Goal: Task Accomplishment & Management: Manage account settings

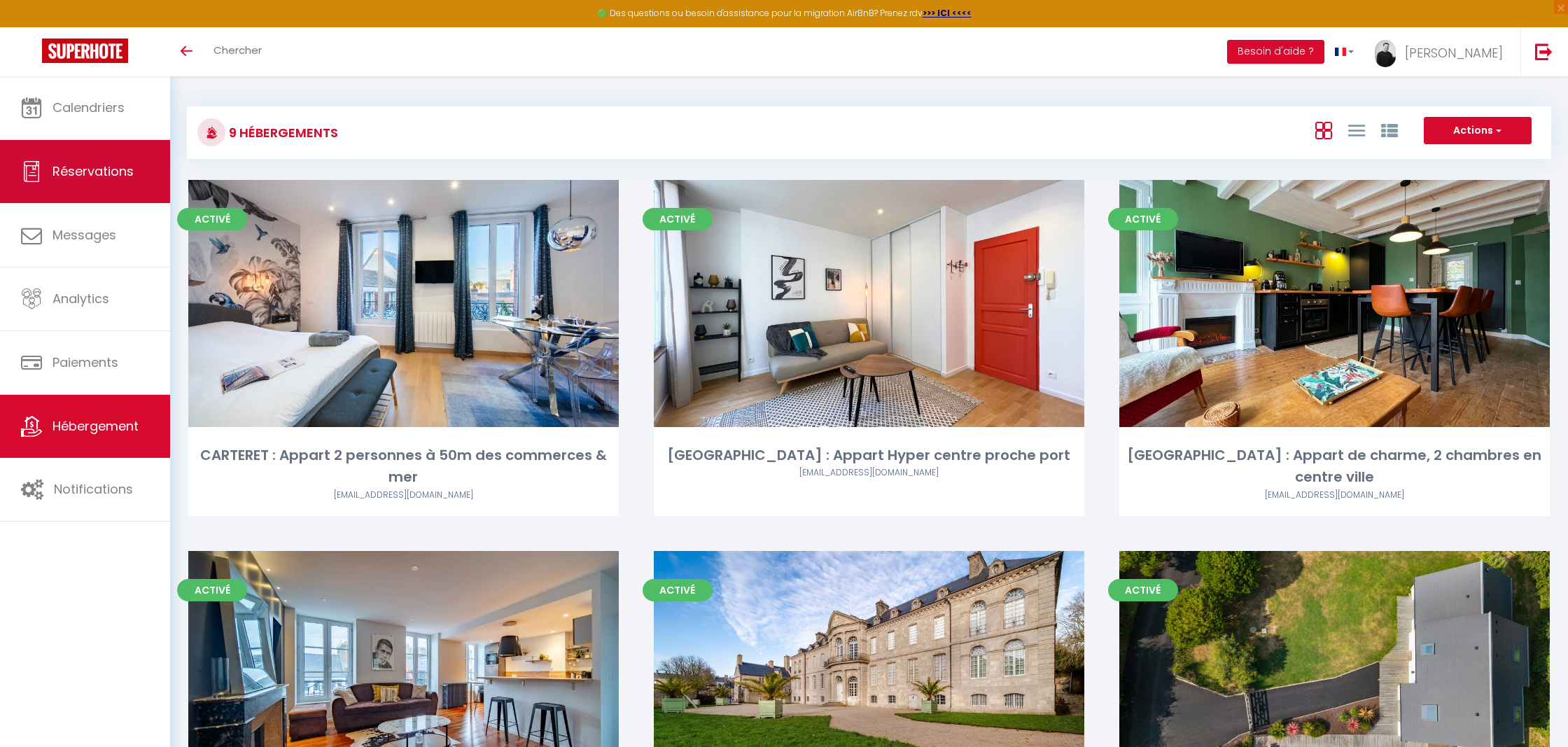
click at [109, 179] on span "Réservations" at bounding box center [93, 171] width 81 height 17
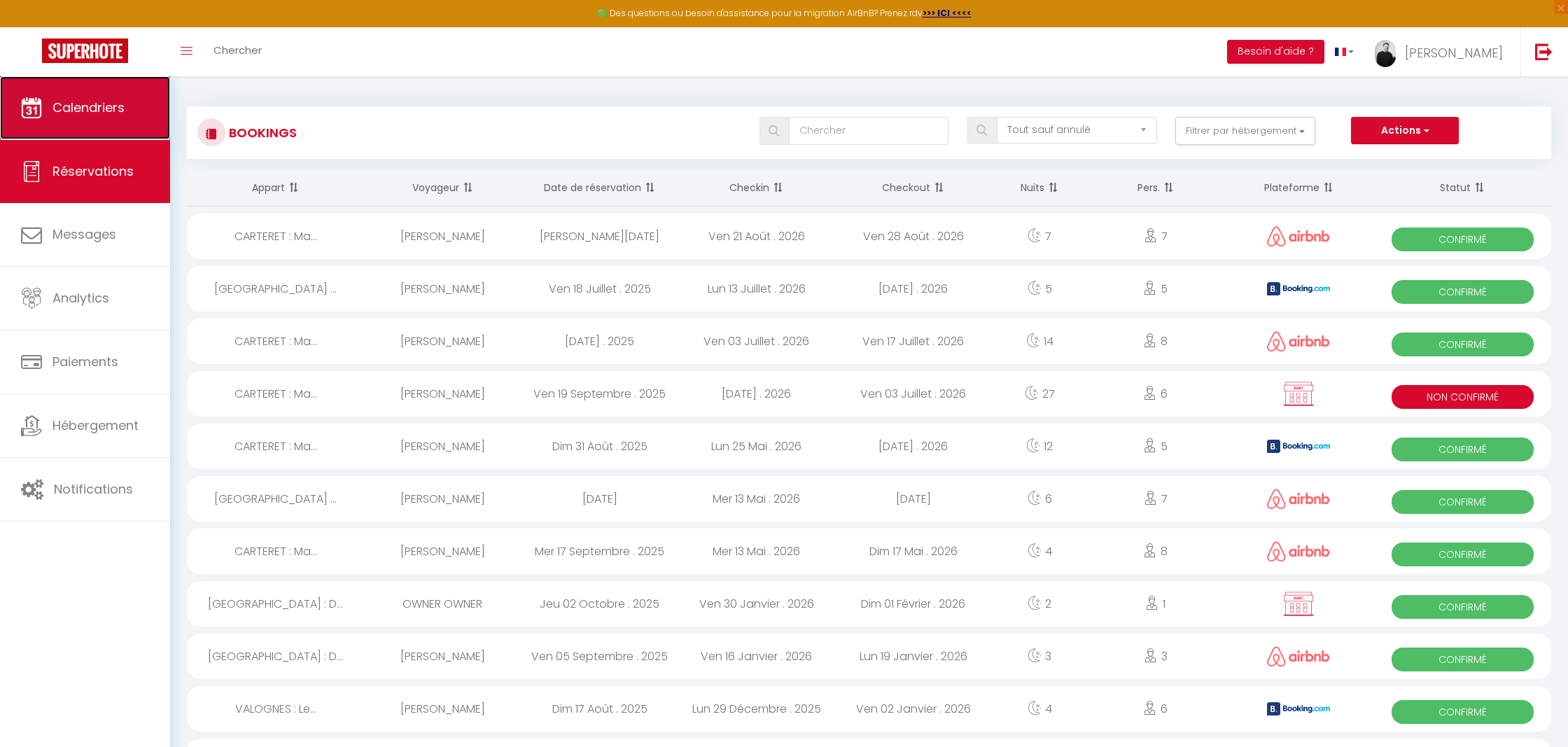
click at [97, 135] on link "Calendriers" at bounding box center [84, 107] width 170 height 63
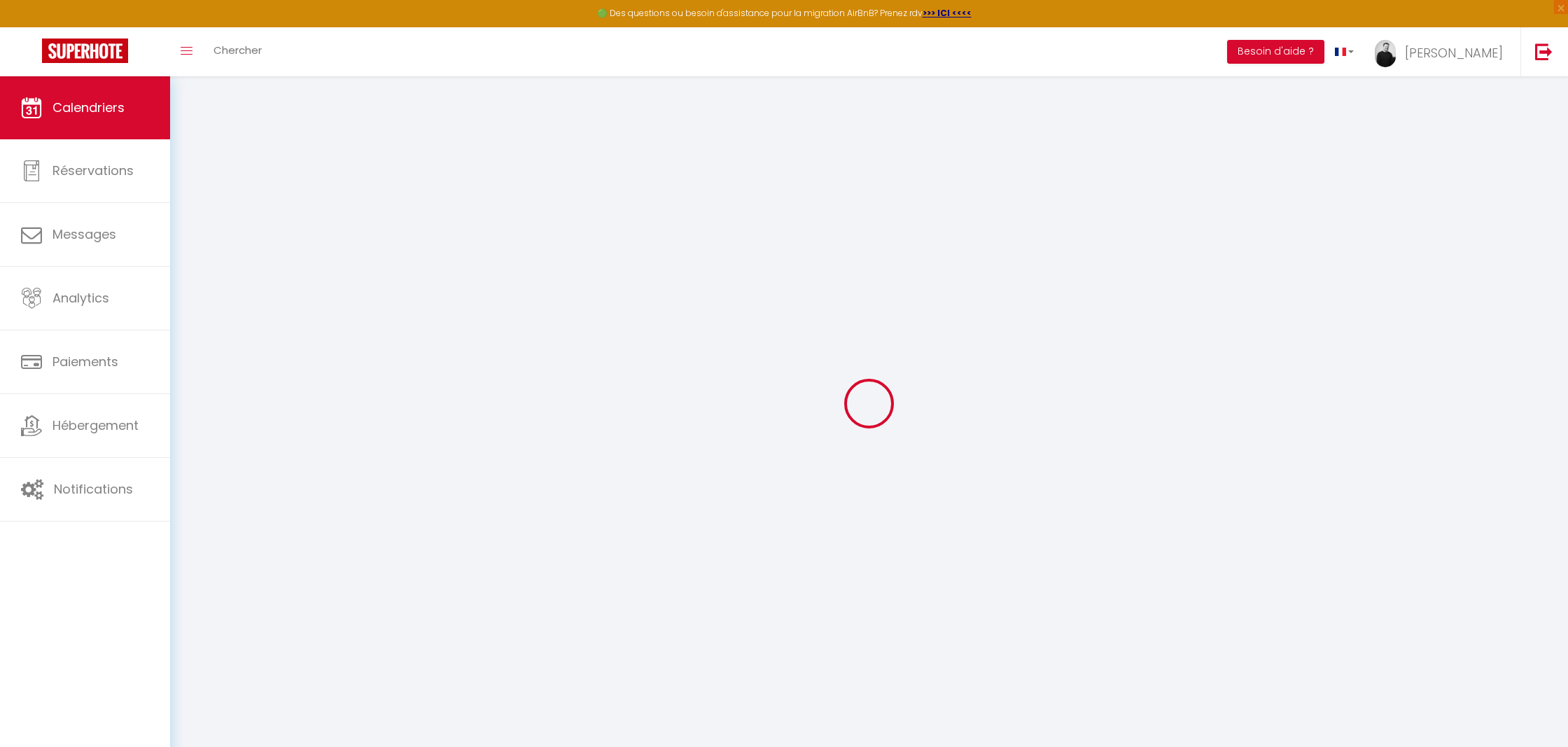
select select
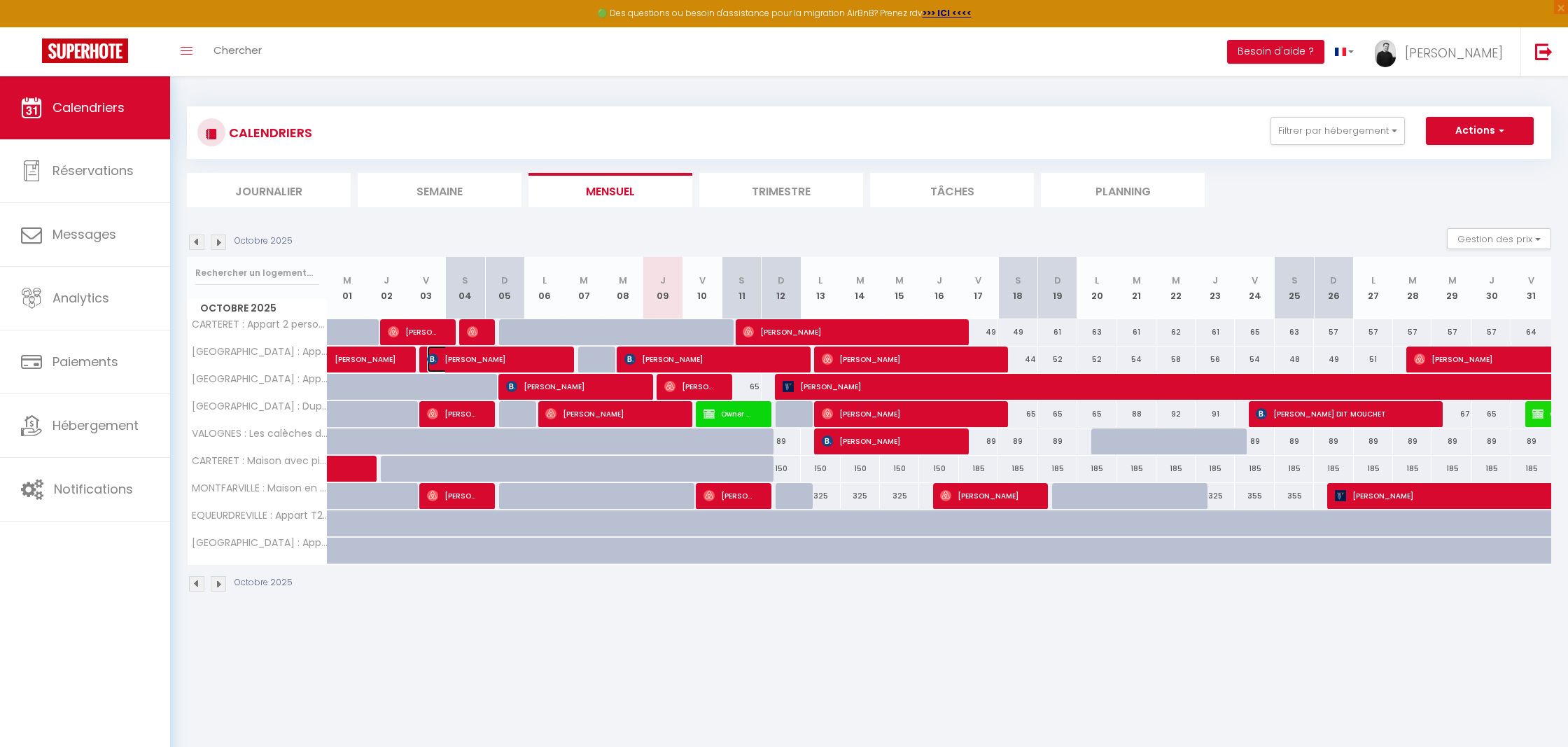
click at [556, 361] on span "[PERSON_NAME]" at bounding box center [492, 359] width 131 height 27
select select "OK"
select select "1"
select select "0"
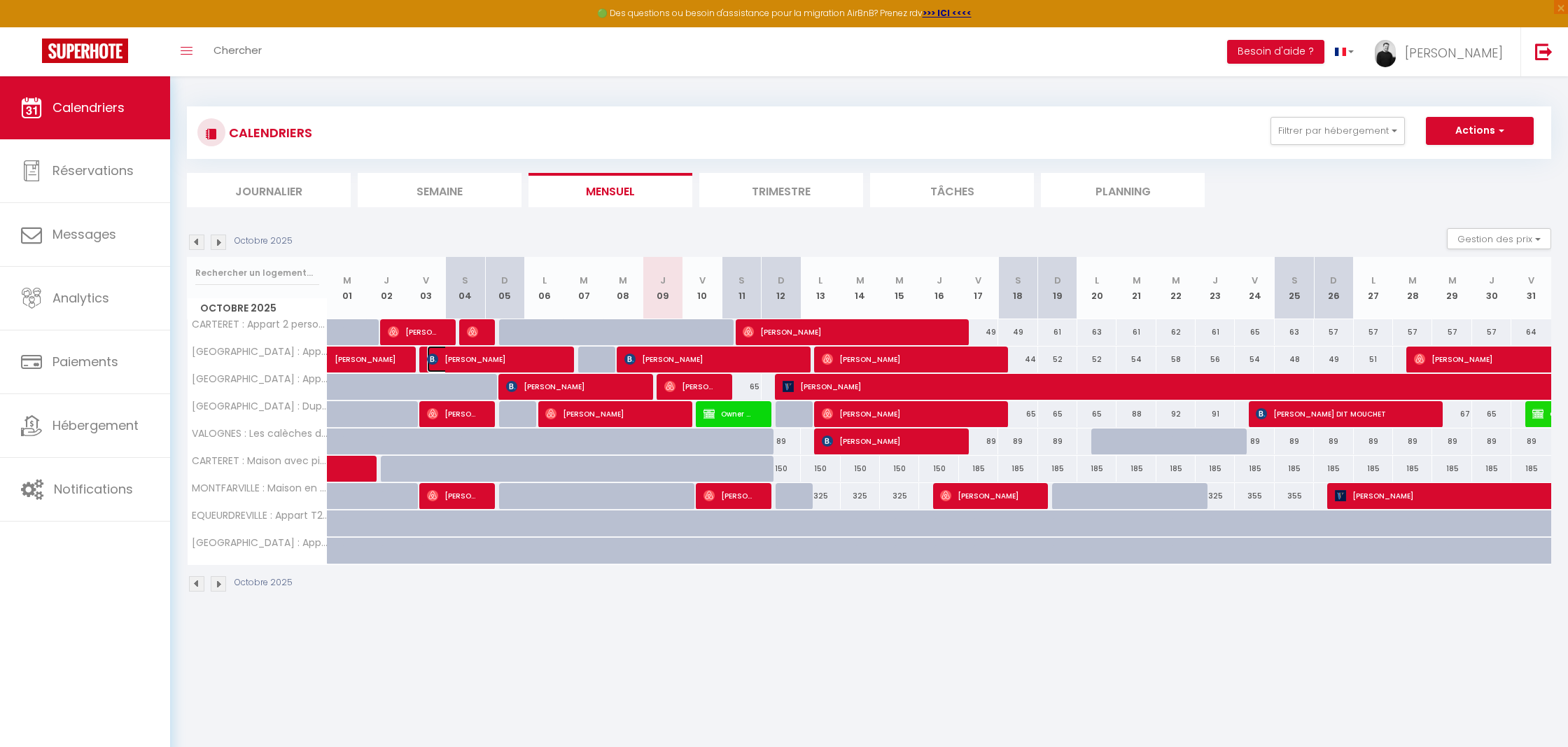
select select "1"
select select
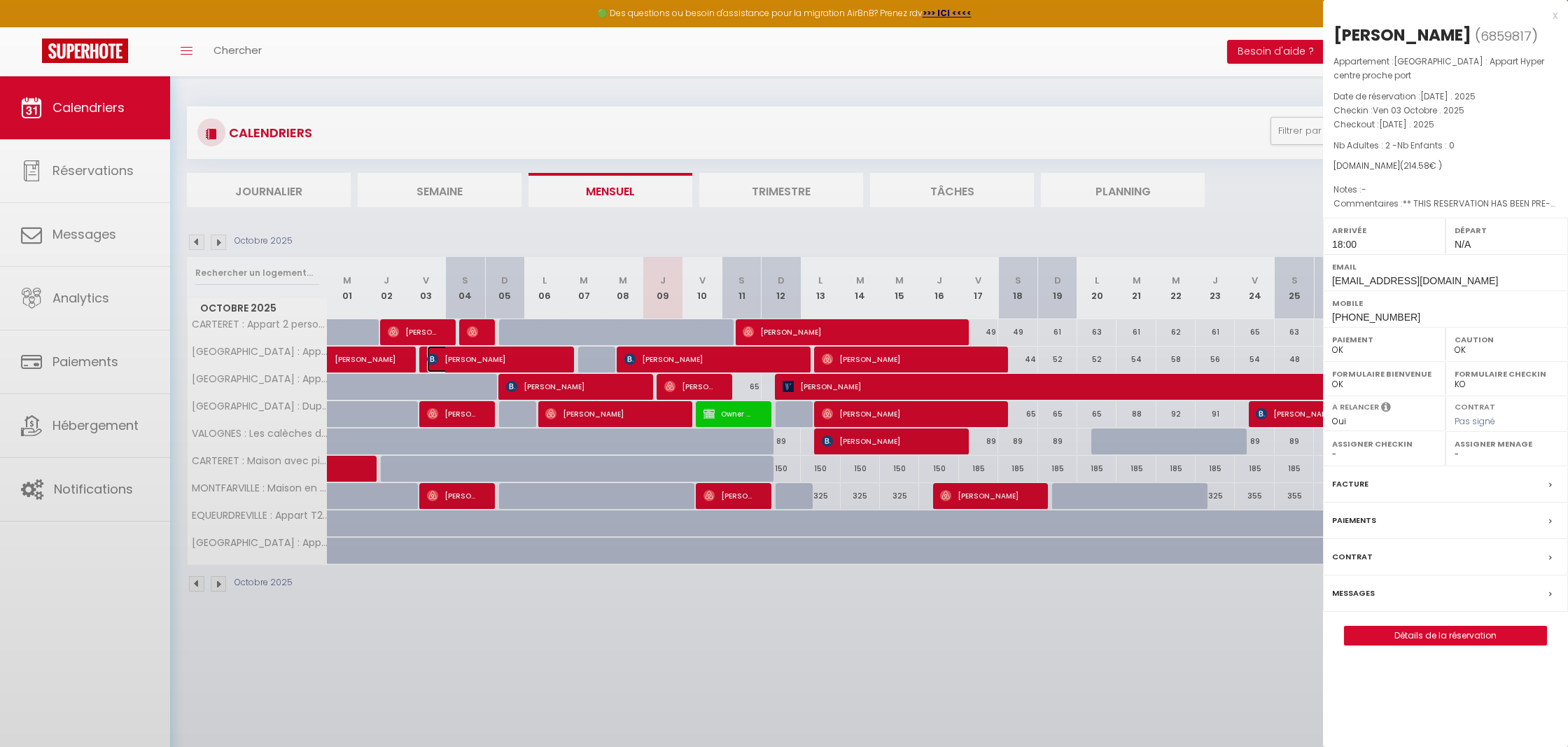
select select "33010"
select select "32027"
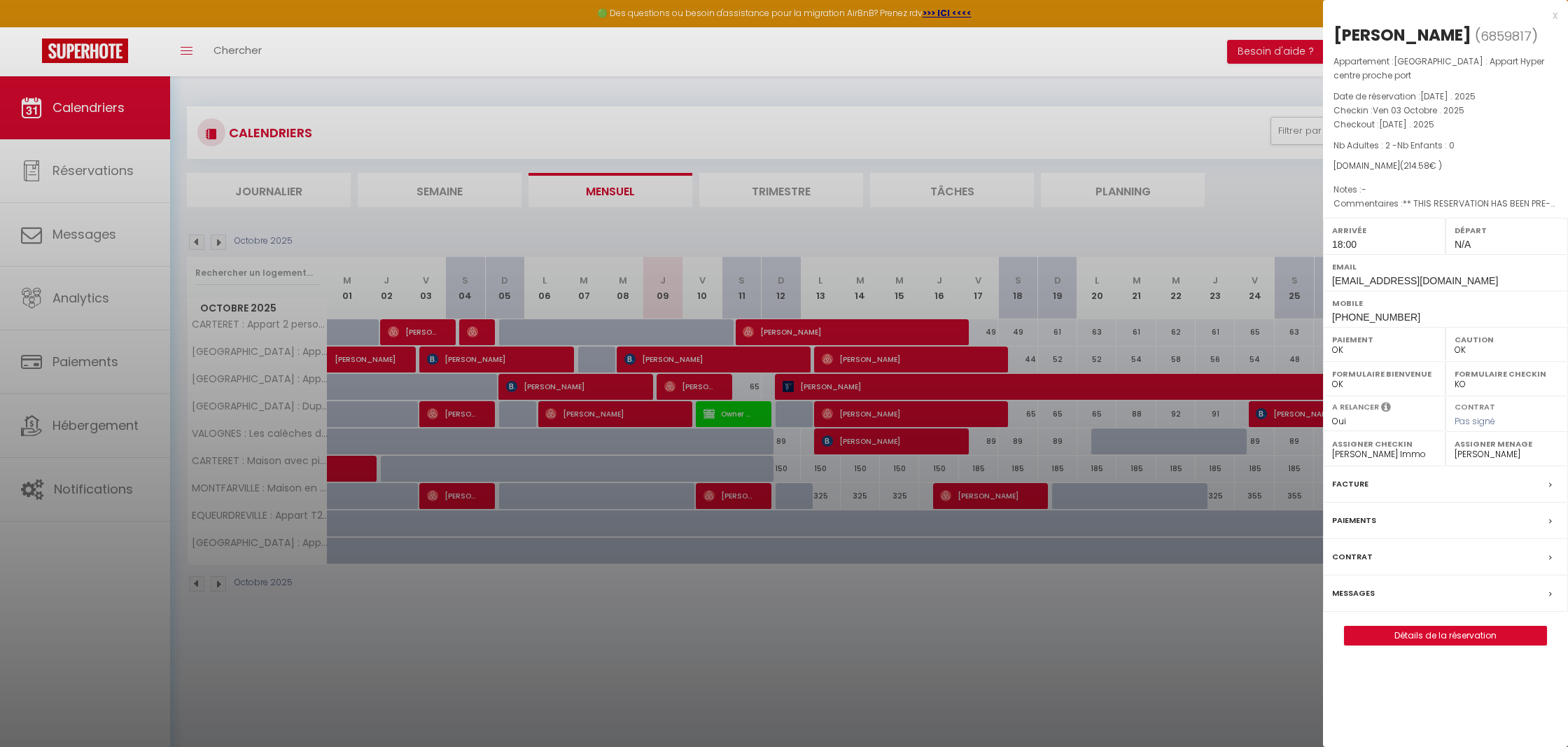
click at [632, 310] on div at bounding box center [784, 374] width 1568 height 747
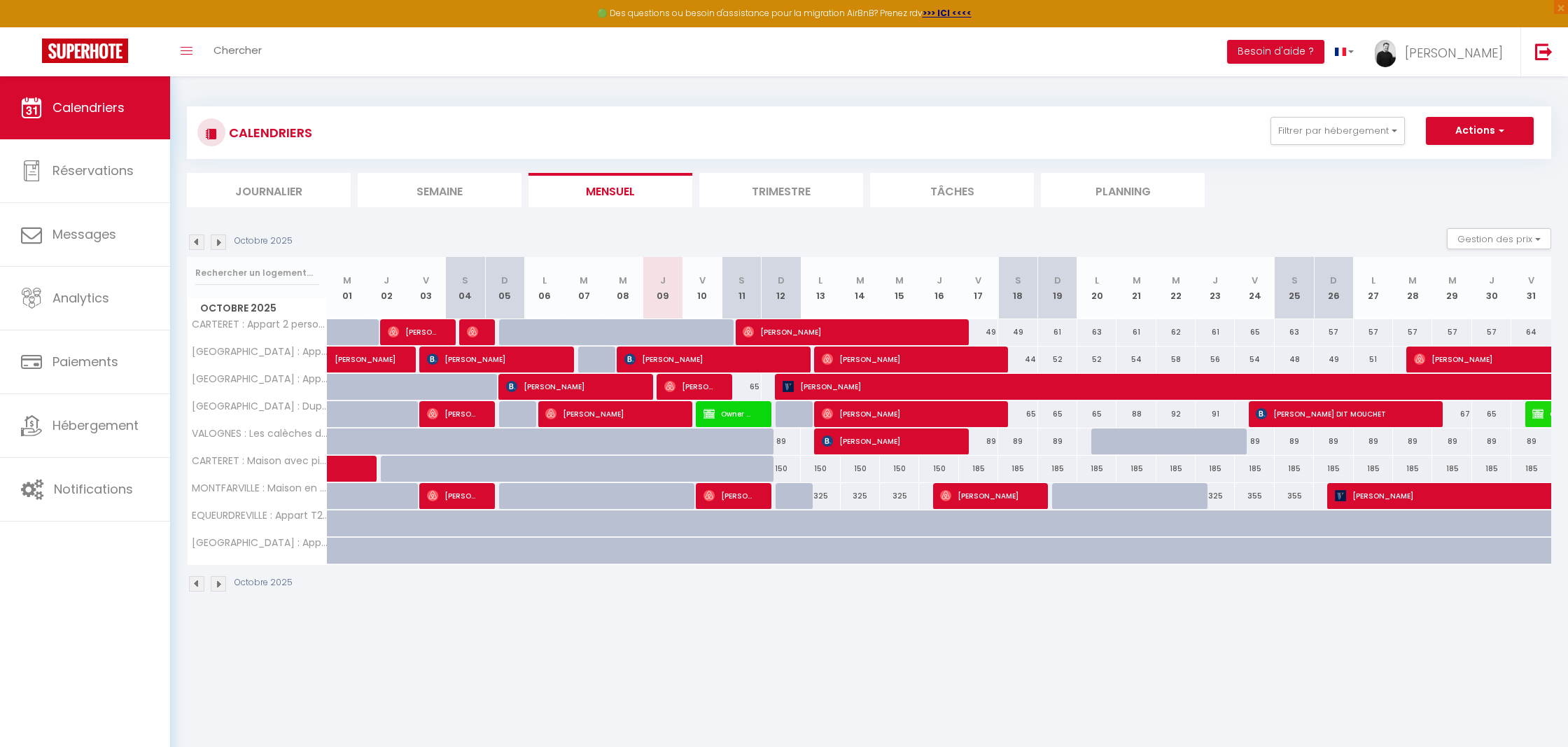
click at [582, 294] on th "M 07" at bounding box center [583, 288] width 39 height 62
click at [582, 365] on div at bounding box center [597, 360] width 39 height 27
type input "37"
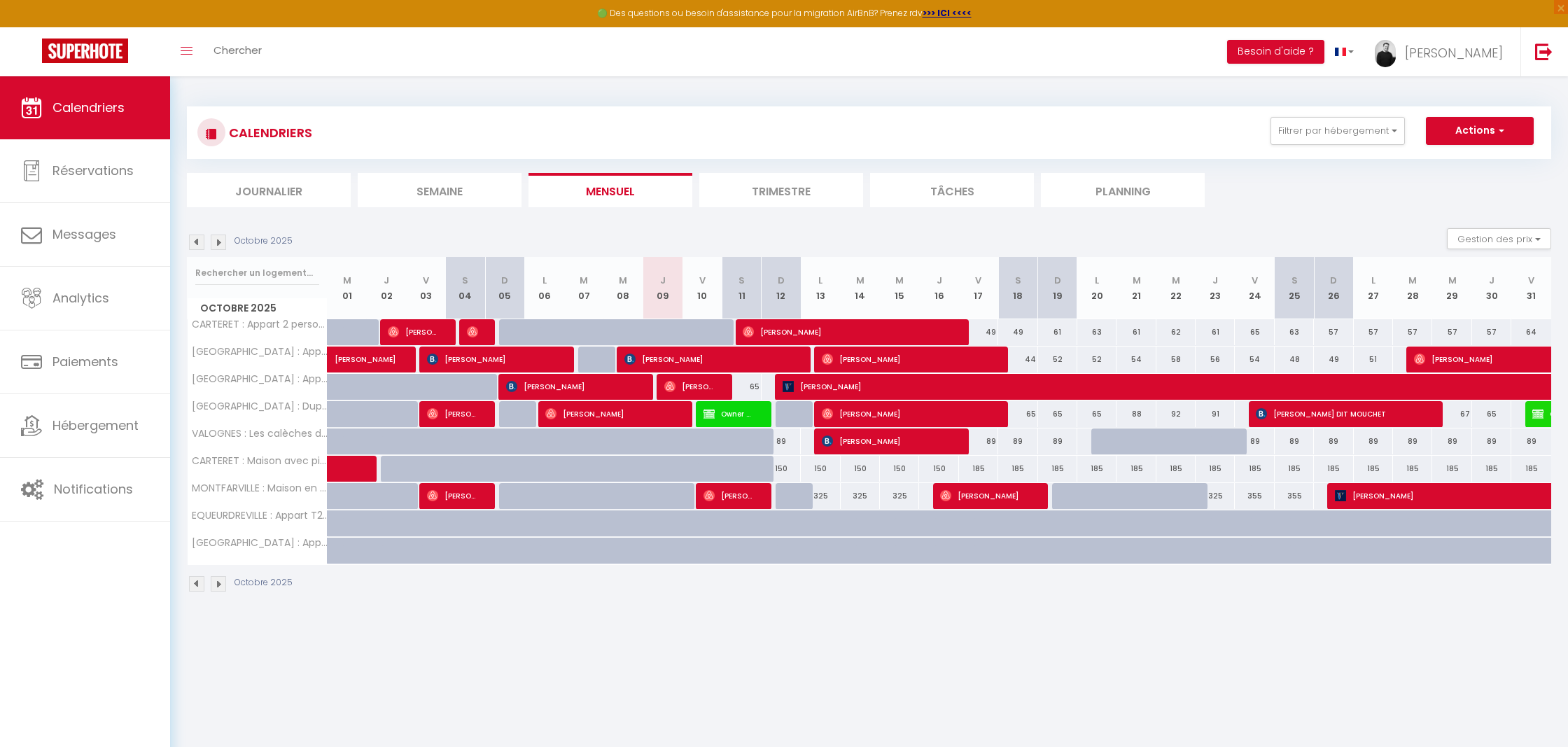
type input "[DATE]"
type input "Mer 08 Octobre 2025"
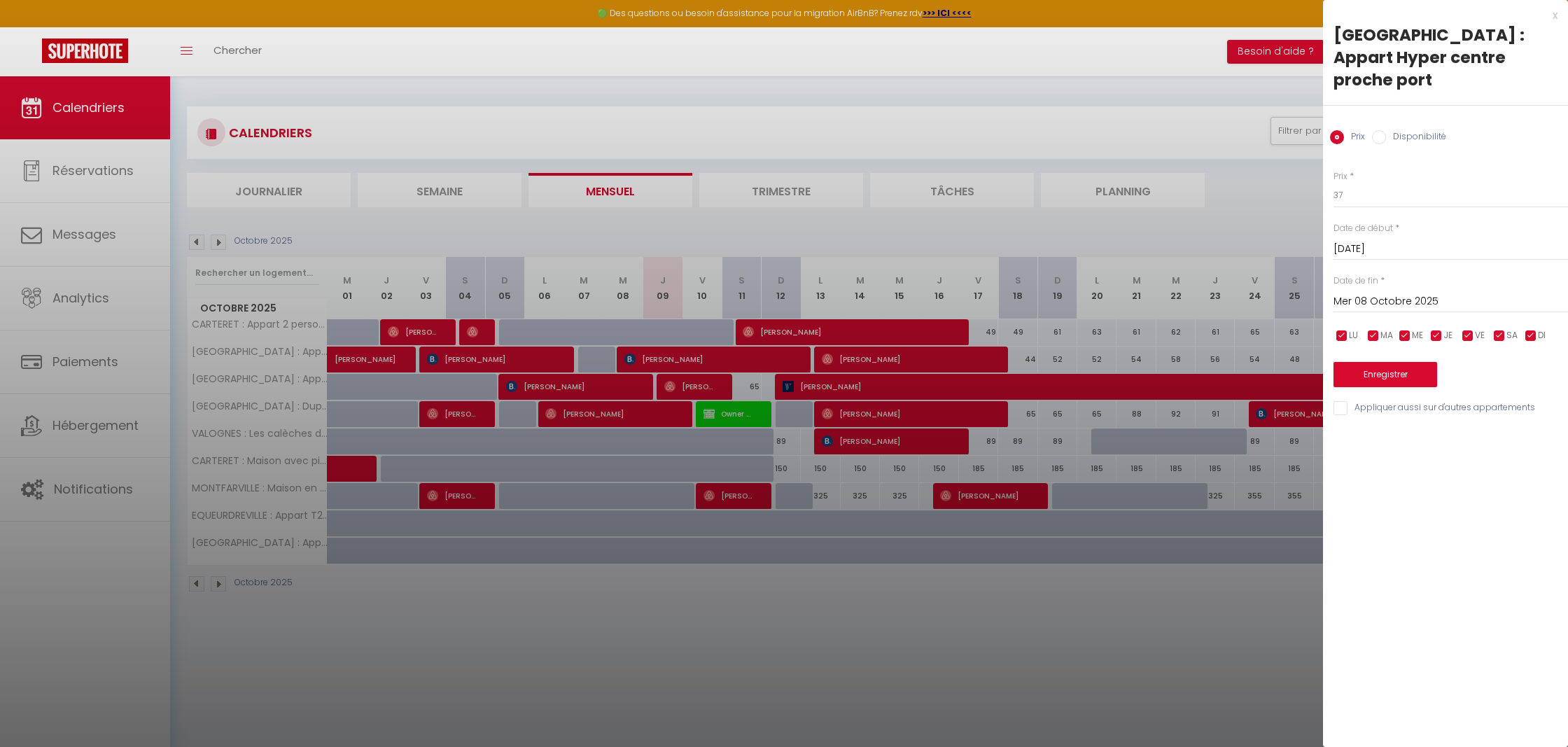
click at [1557, 13] on div "x CHERBOURG : Appart Hyper centre proche port Prix Disponibilité Prix * 37 Stat…" at bounding box center [1445, 215] width 245 height 430
click at [1554, 13] on div "x" at bounding box center [1440, 15] width 234 height 16
